Goal: Check status: Check status

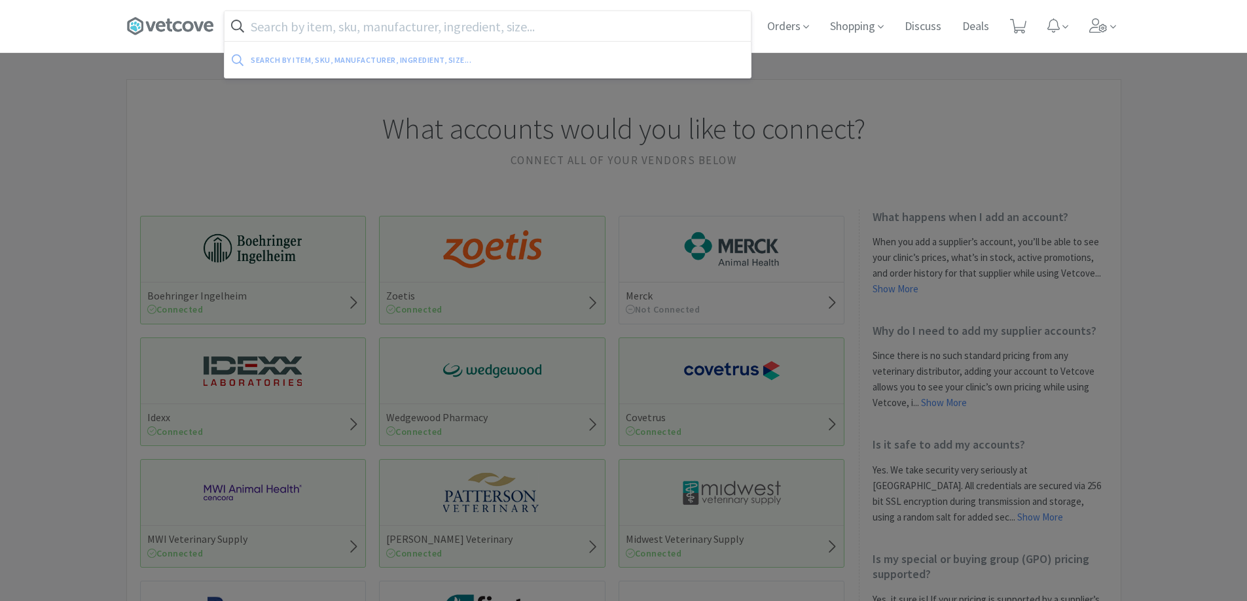
click at [320, 26] on input "text" at bounding box center [487, 26] width 526 height 30
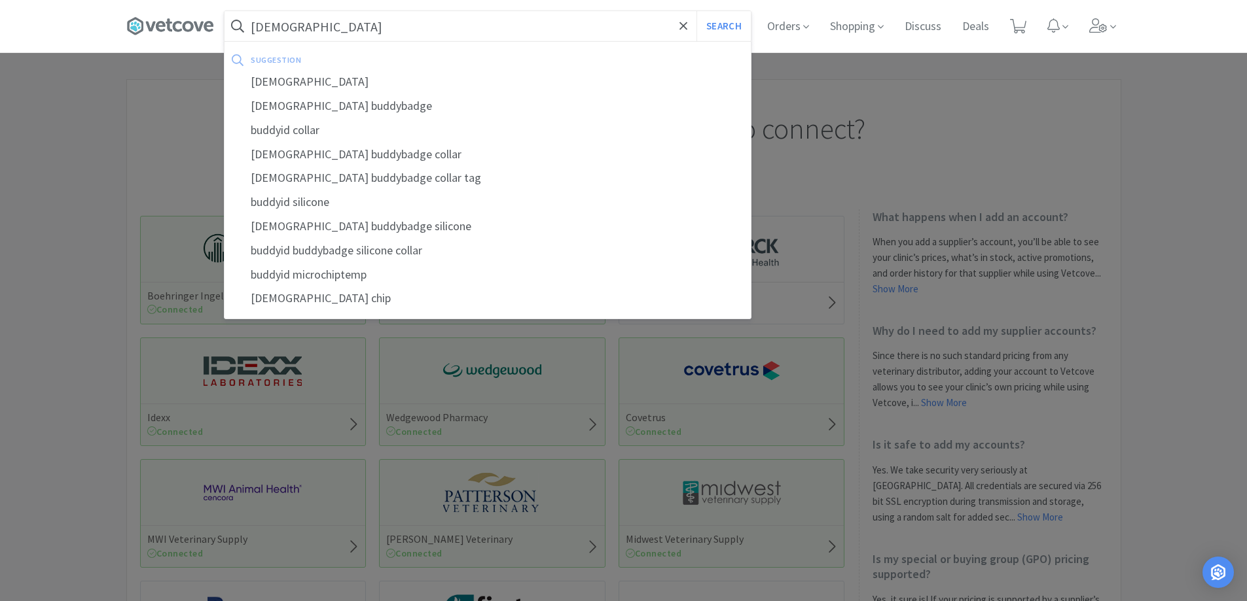
type input "[DEMOGRAPHIC_DATA]"
click at [696, 11] on button "Search" at bounding box center [723, 26] width 54 height 30
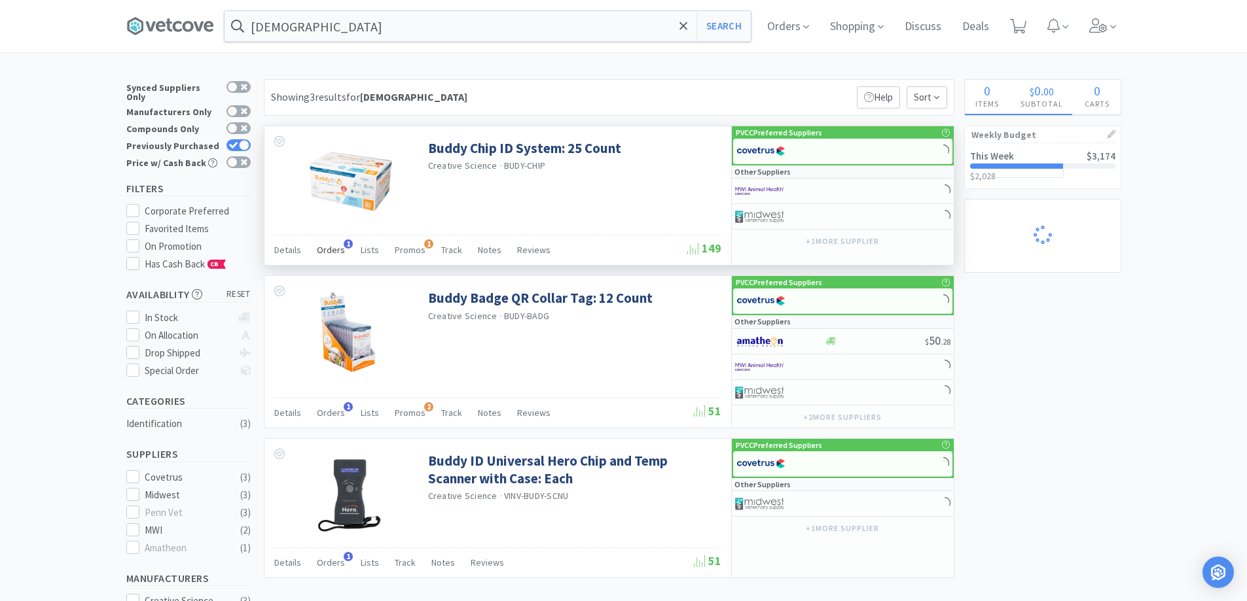
click at [334, 247] on span "Orders" at bounding box center [331, 250] width 28 height 12
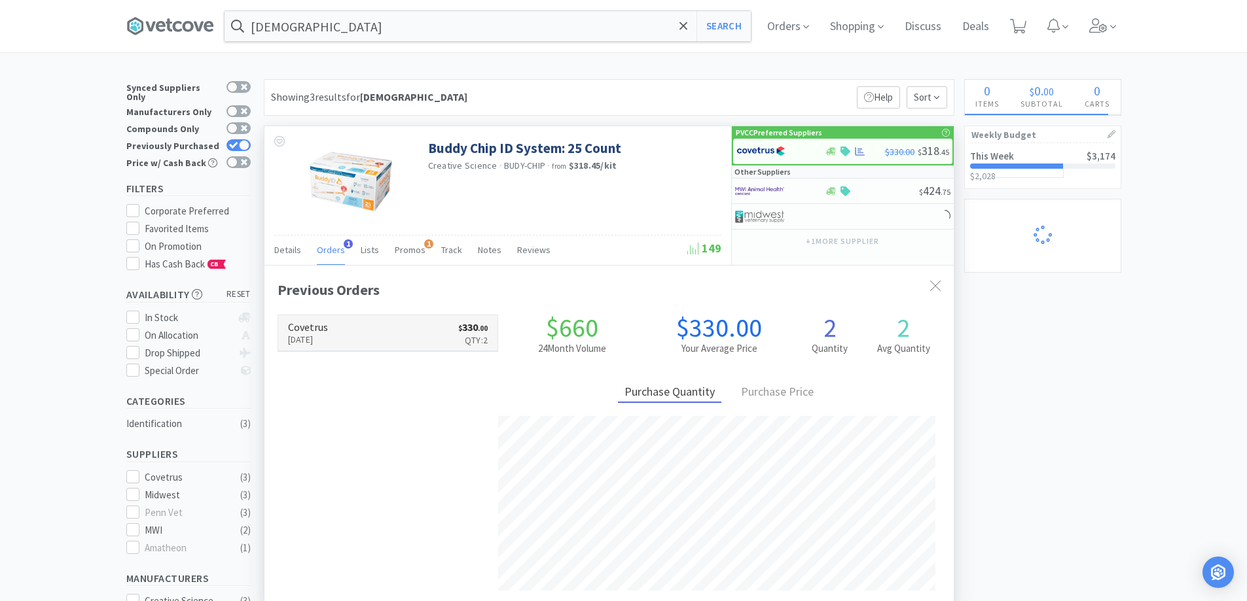
scroll to position [339, 689]
click at [474, 342] on p "Qty: 2" at bounding box center [472, 340] width 29 height 14
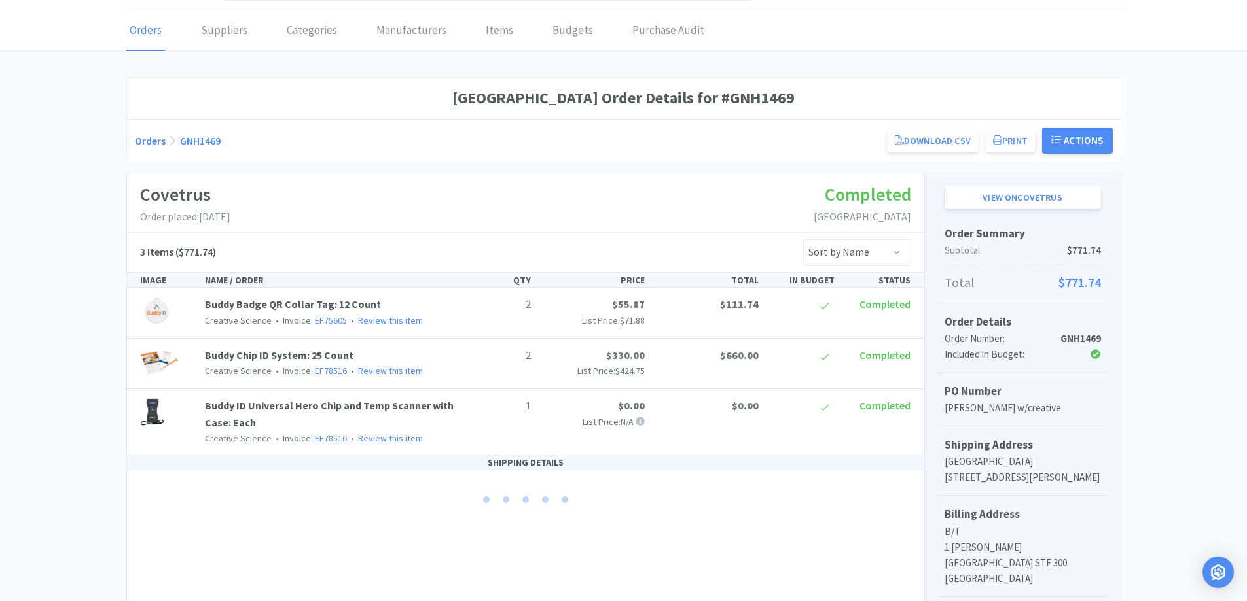
scroll to position [65, 0]
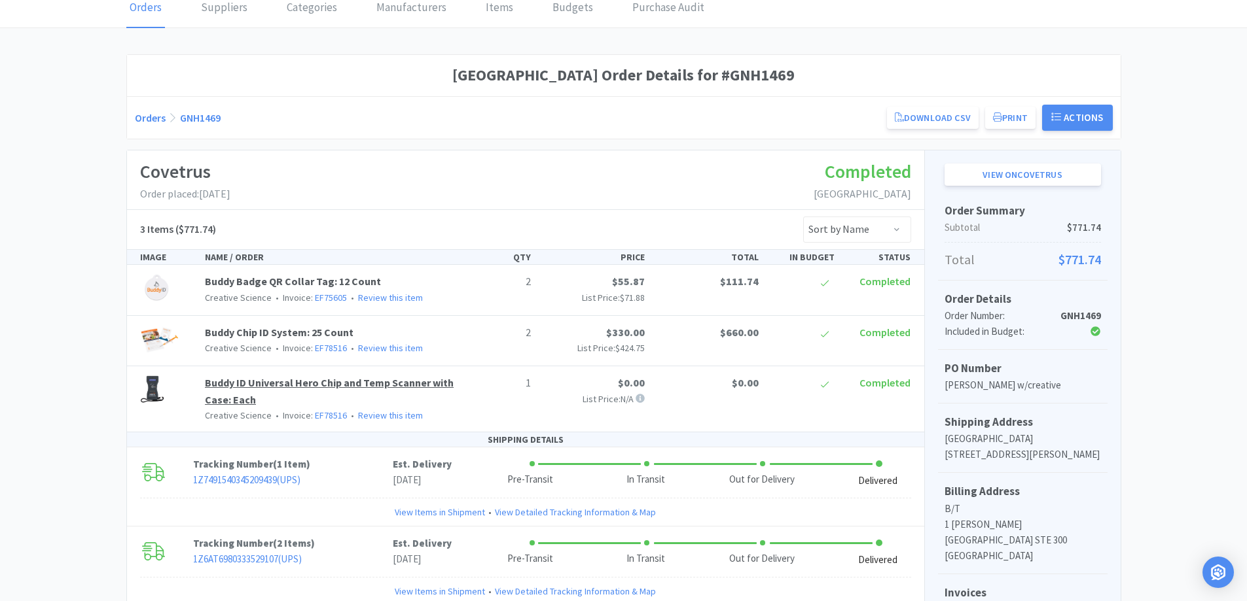
click at [344, 382] on link "Buddy ID Universal Hero Chip and Temp Scanner with Case: Each" at bounding box center [329, 391] width 249 height 30
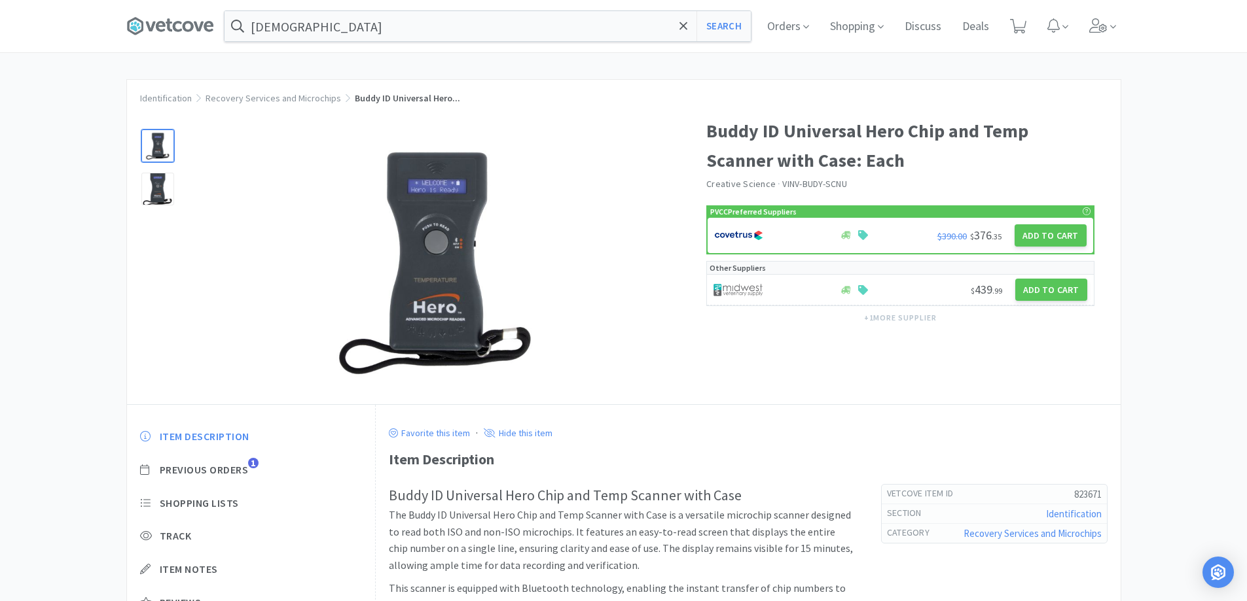
scroll to position [65, 0]
